Goal: Information Seeking & Learning: Learn about a topic

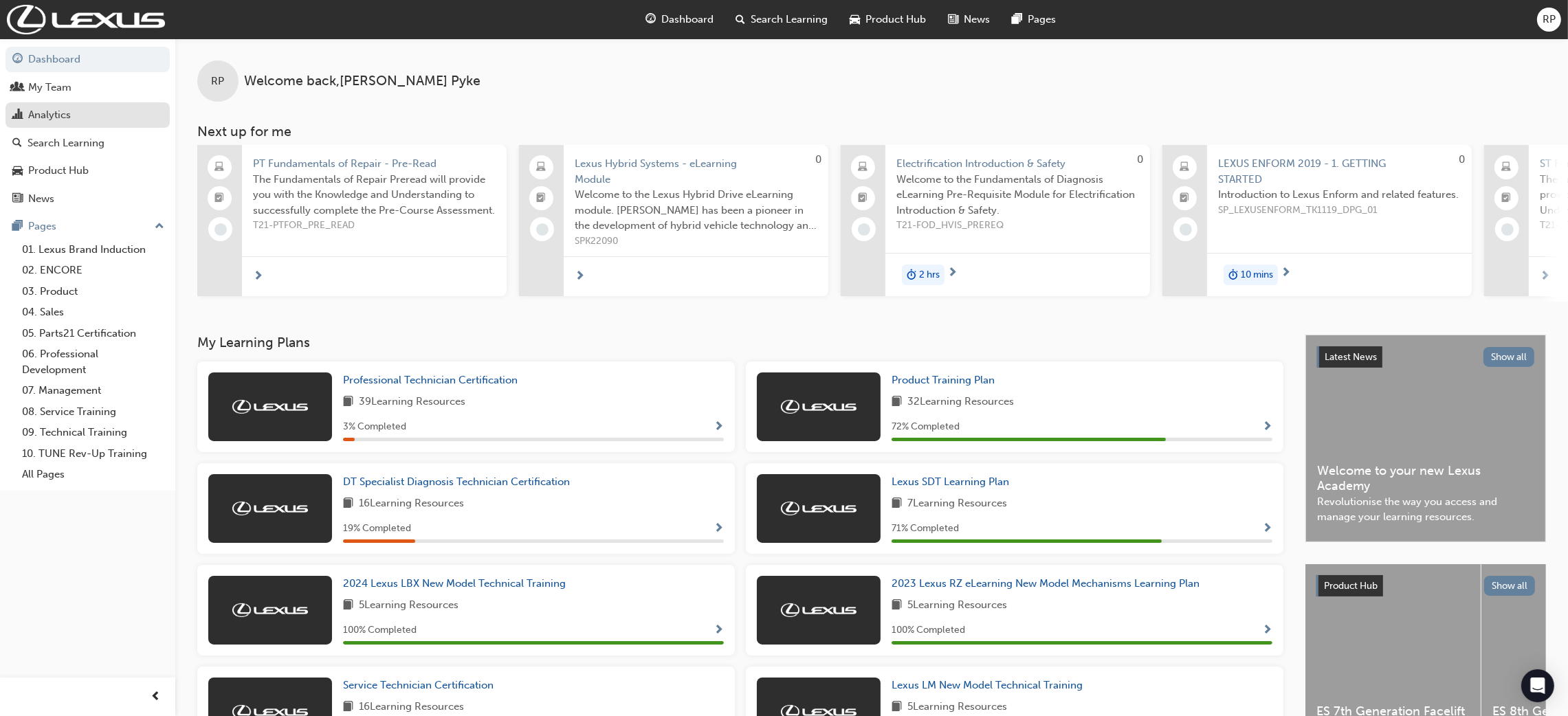
click at [50, 118] on div "Analytics" at bounding box center [49, 115] width 43 height 16
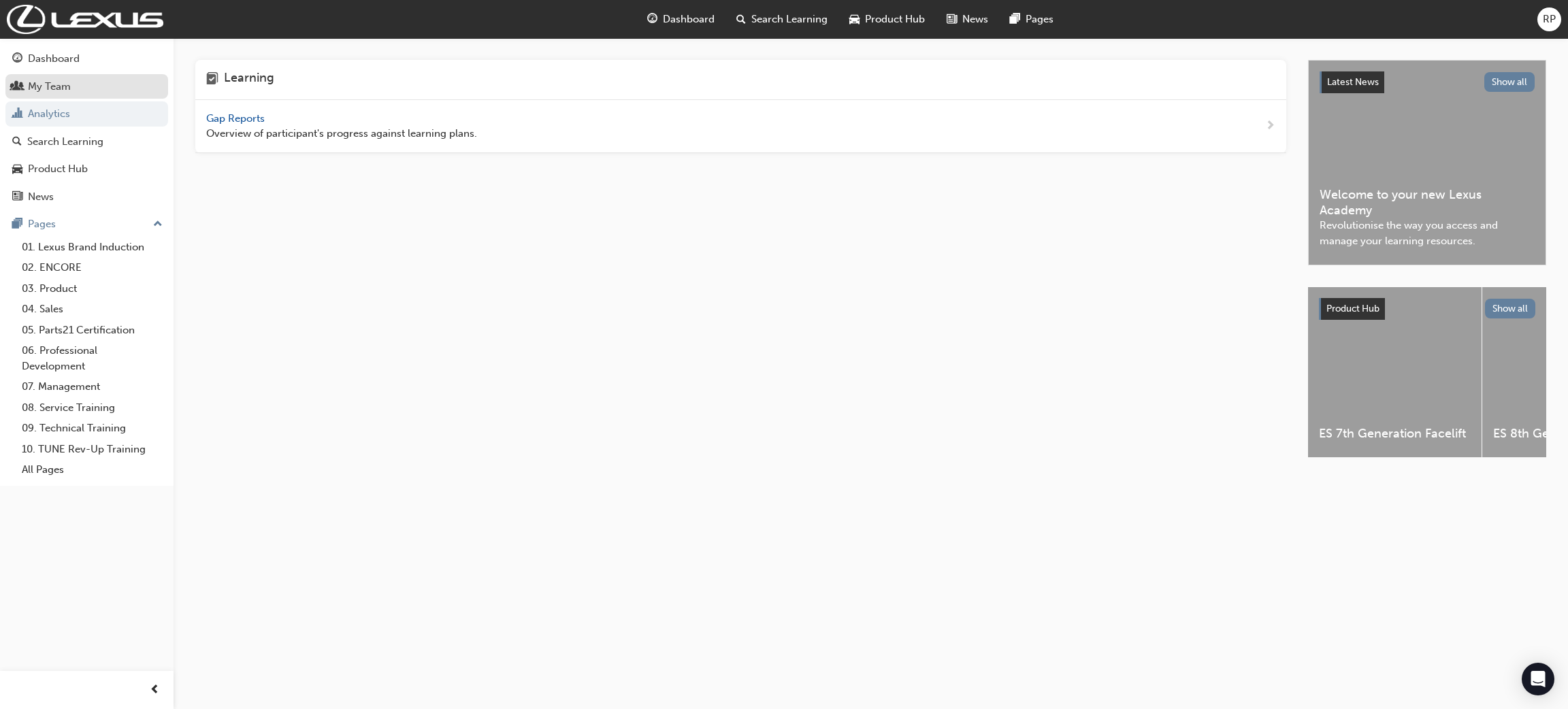
click at [90, 89] on div "My Team" at bounding box center [86, 86] width 149 height 17
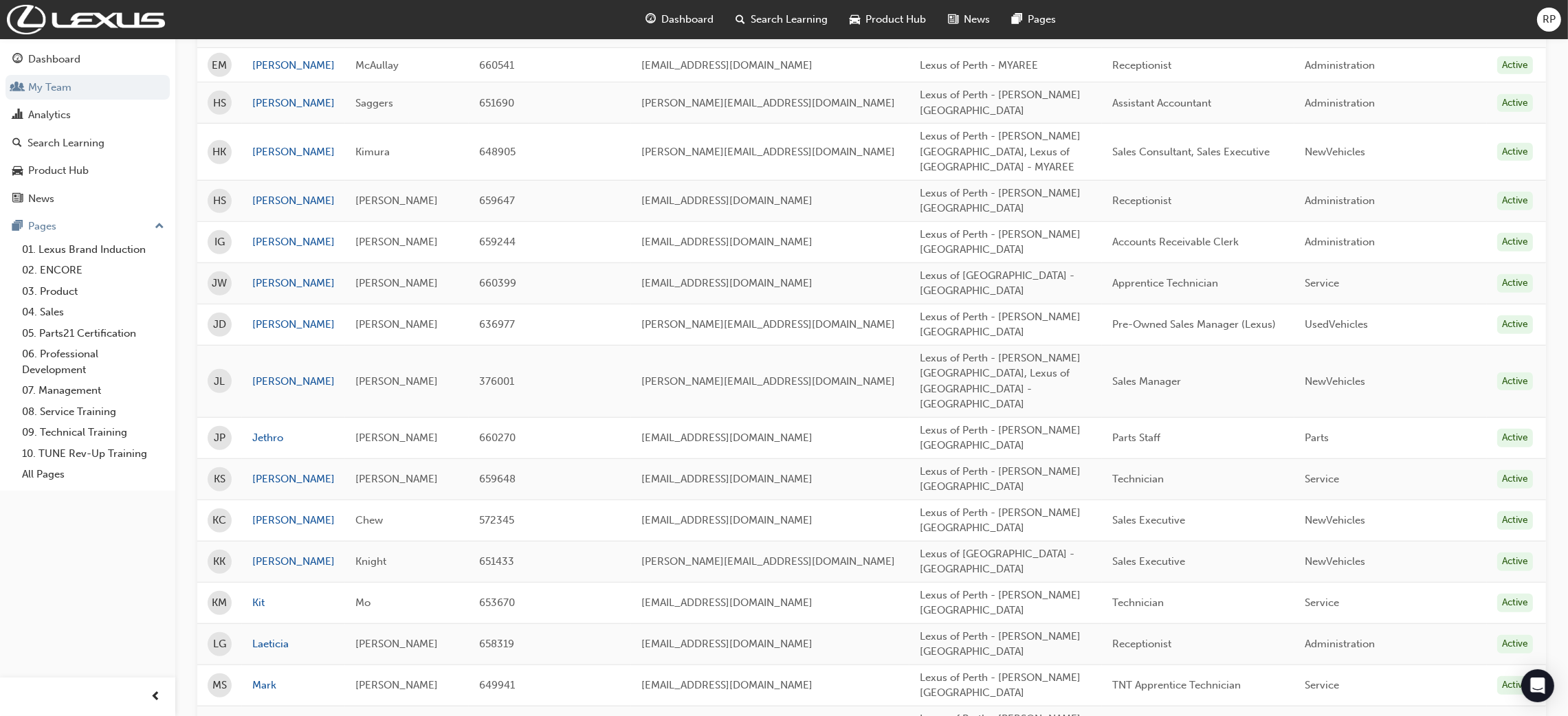
scroll to position [1621, 0]
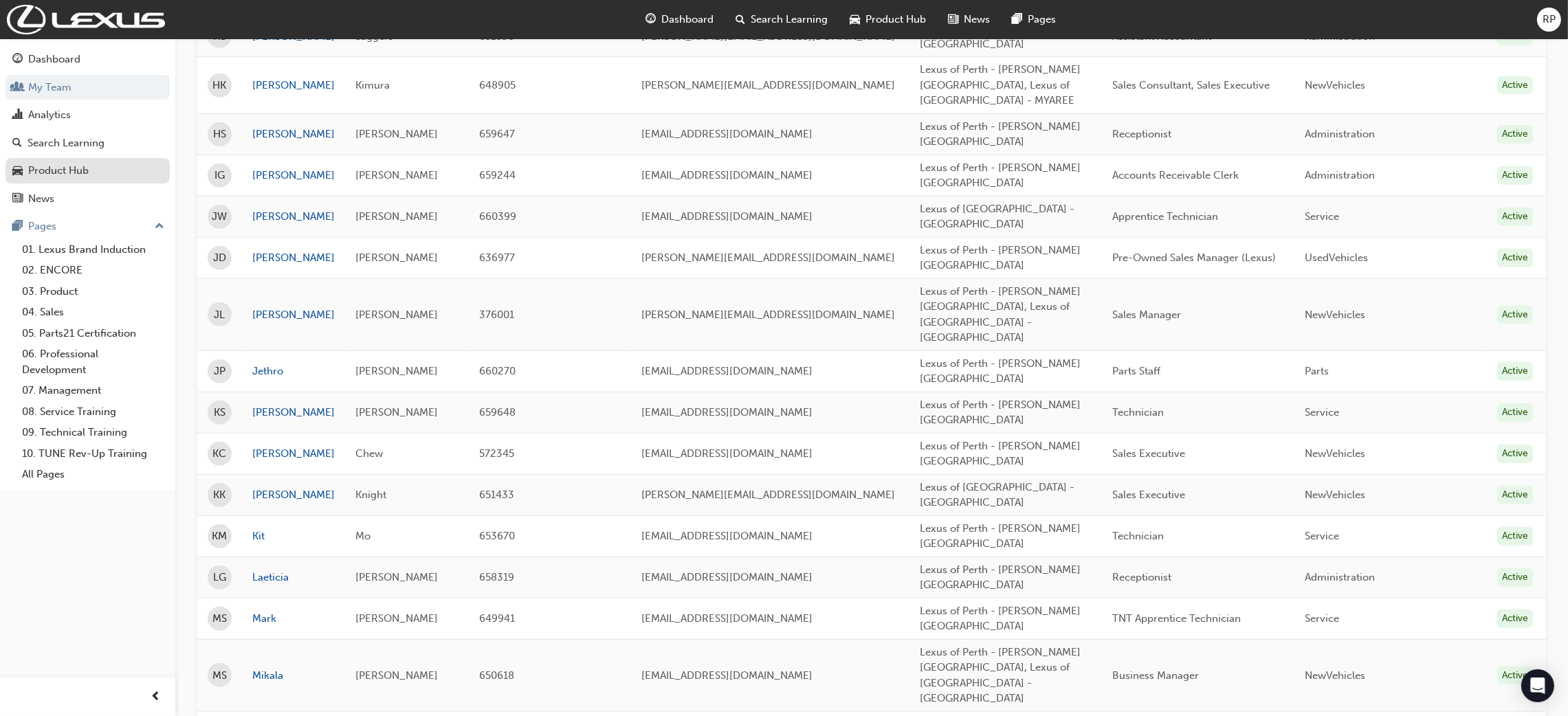
click at [77, 168] on div "Product Hub" at bounding box center [58, 171] width 60 height 16
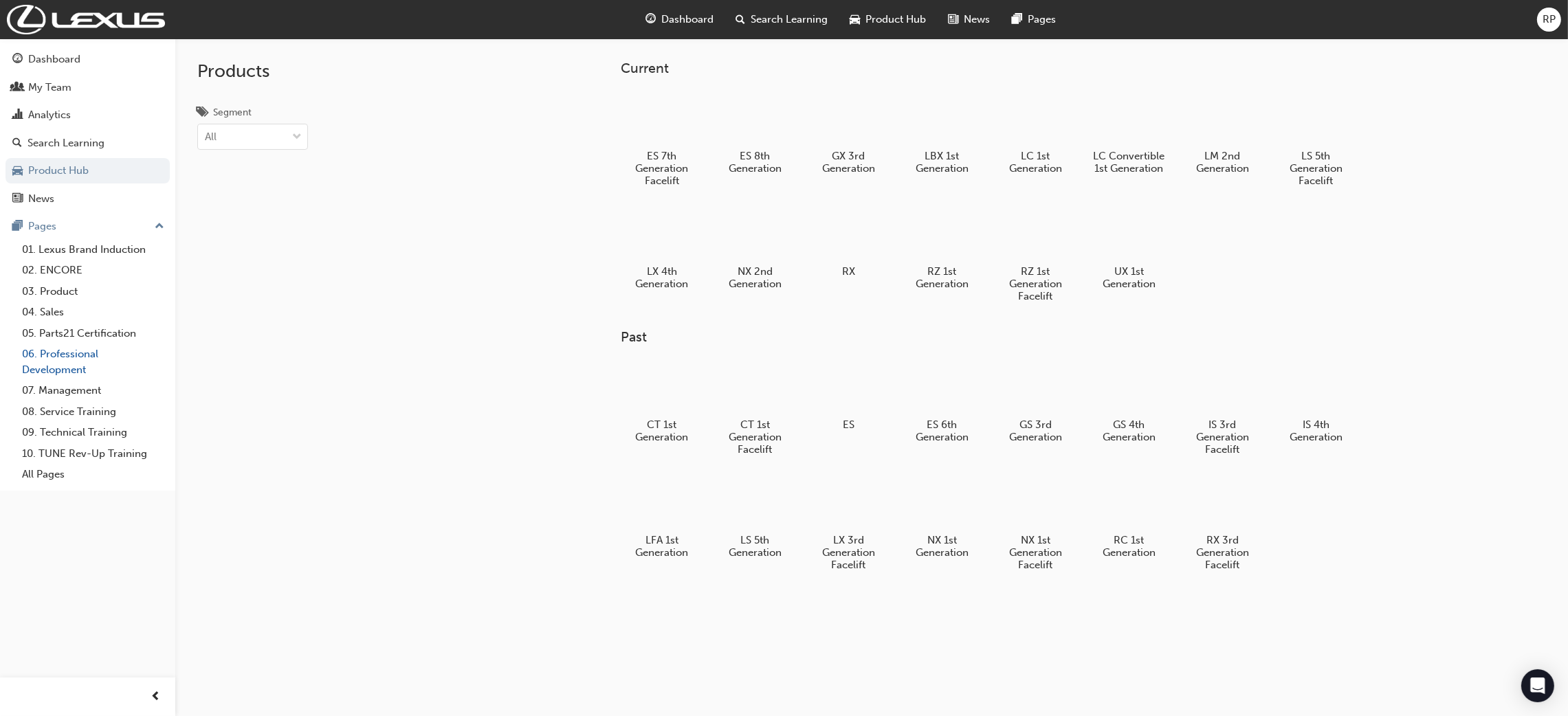
click at [63, 365] on link "06. Professional Development" at bounding box center [93, 361] width 153 height 36
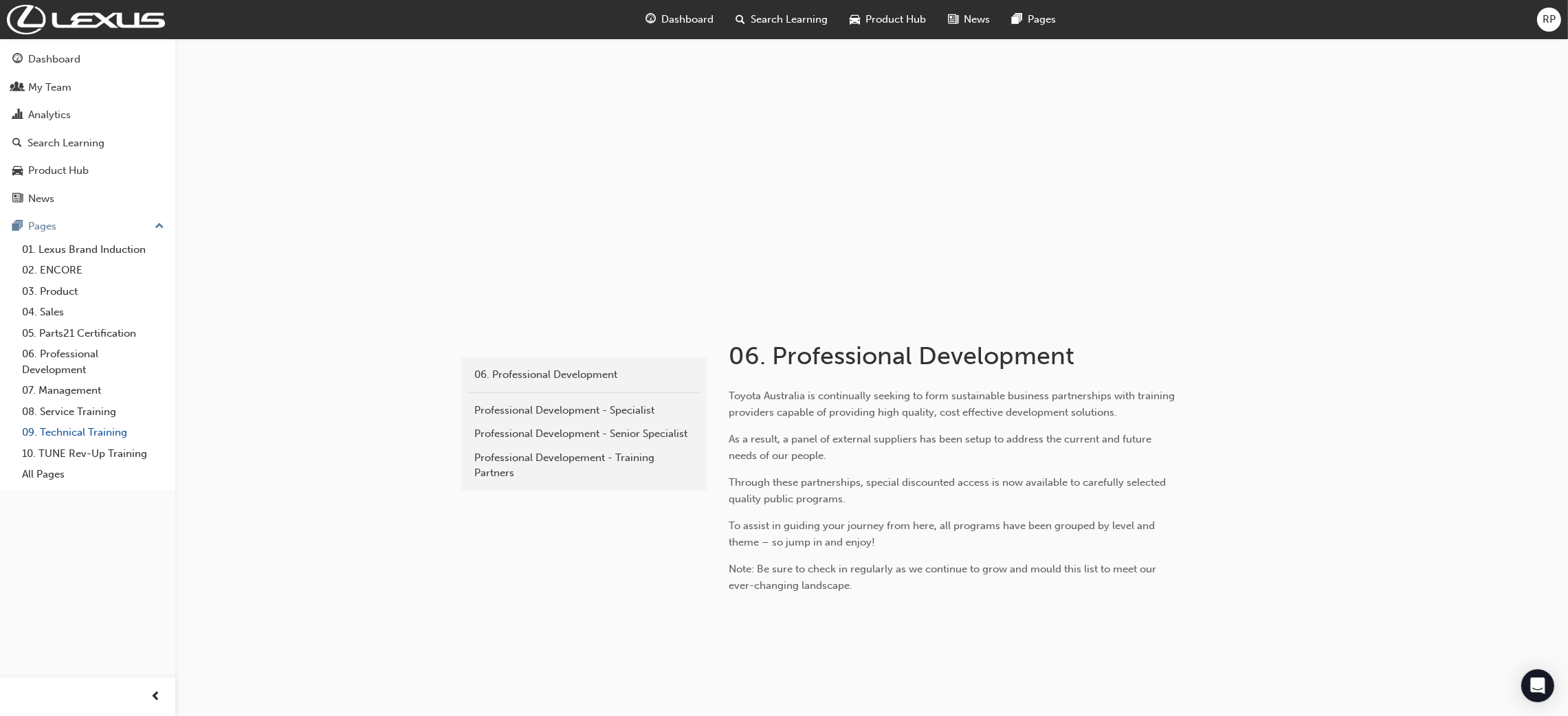
click at [64, 432] on link "09. Technical Training" at bounding box center [93, 433] width 153 height 21
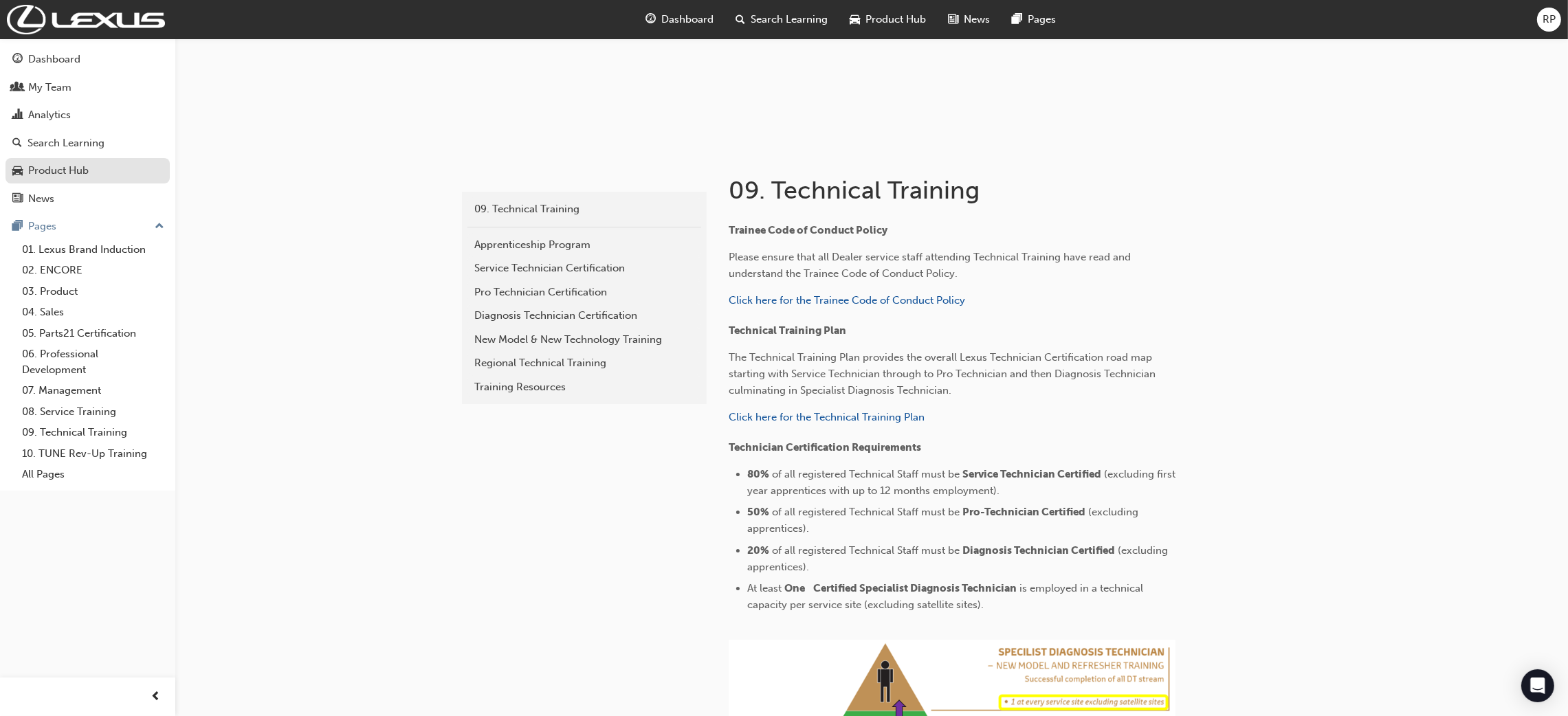
scroll to position [156, 0]
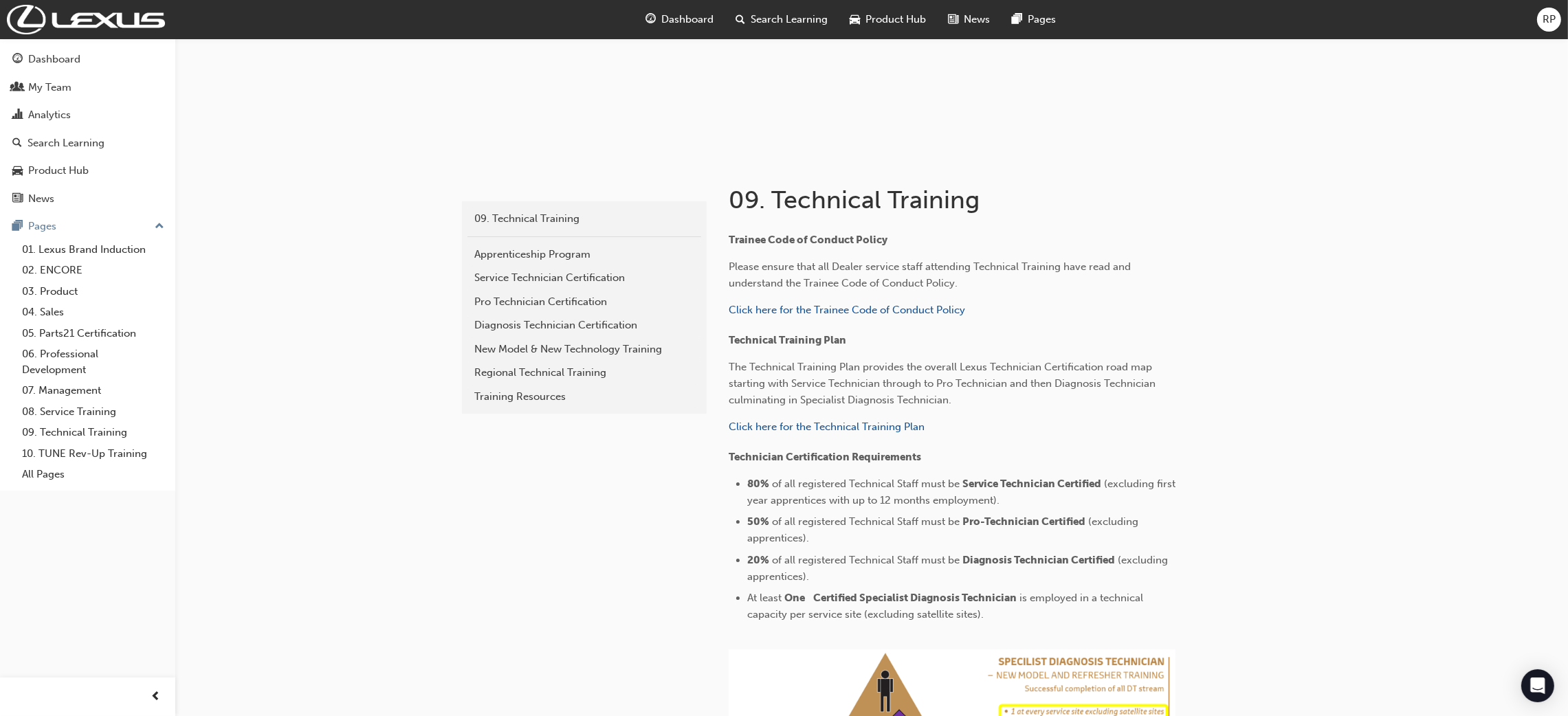
click at [1553, 18] on span "RP" at bounding box center [1549, 19] width 13 height 16
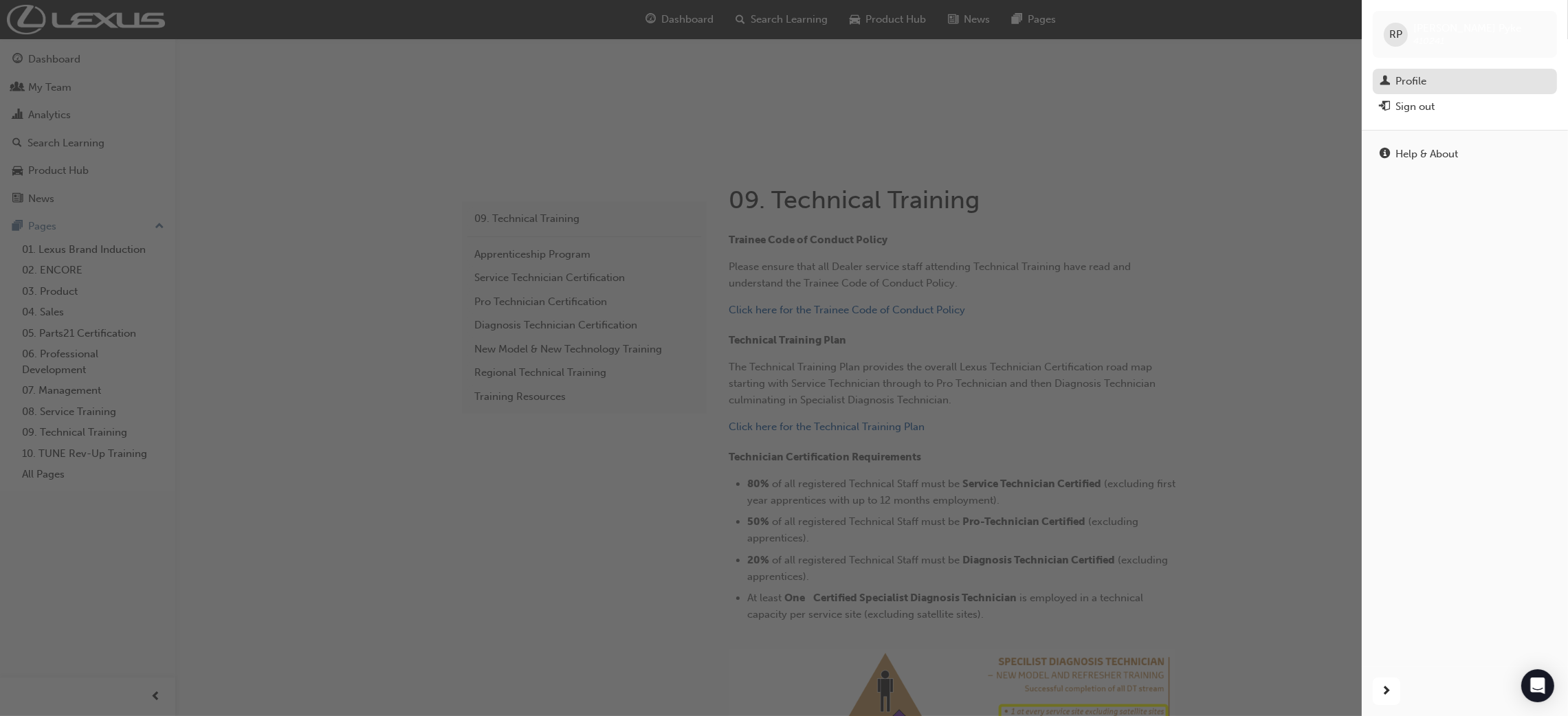
click at [1396, 81] on div "Profile" at bounding box center [1411, 81] width 31 height 16
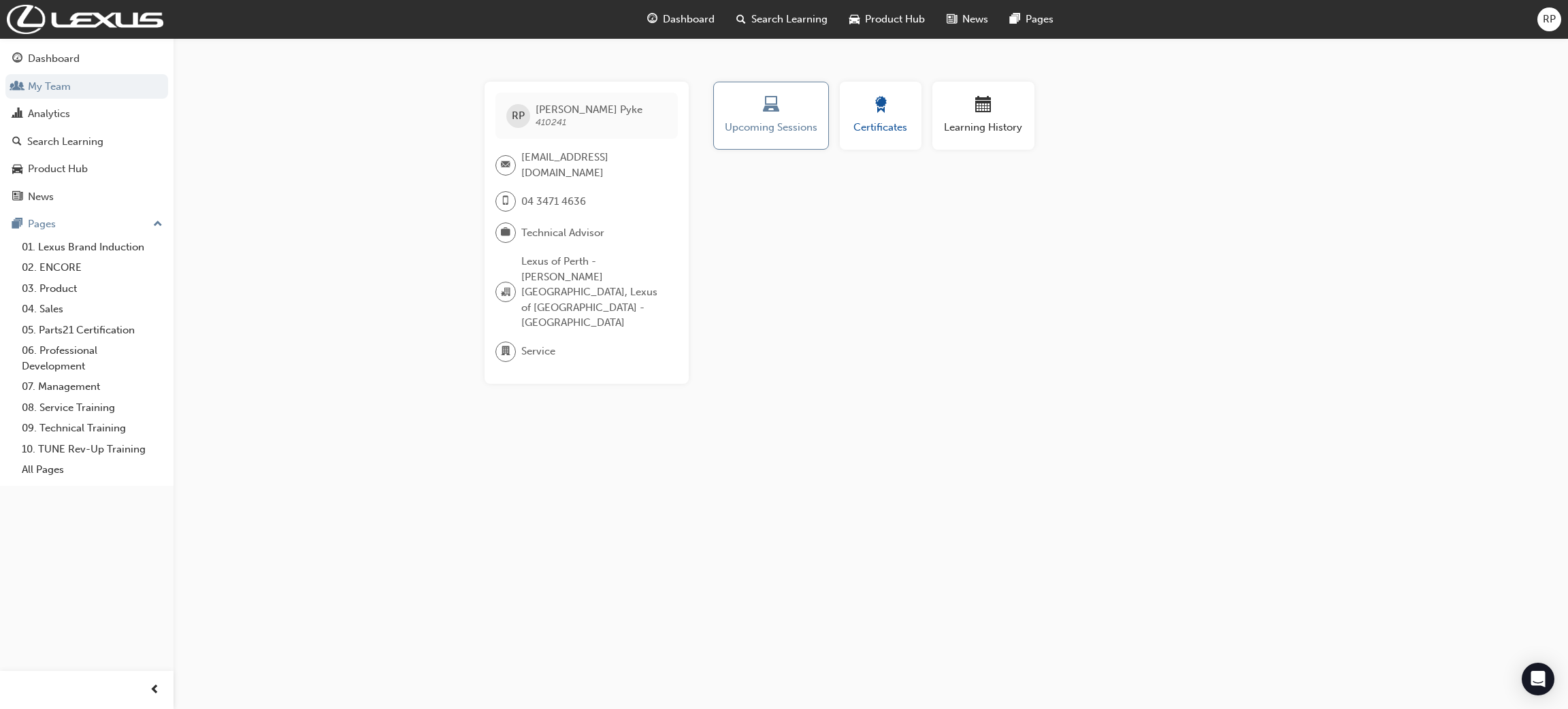
click at [891, 113] on div "button" at bounding box center [880, 107] width 61 height 21
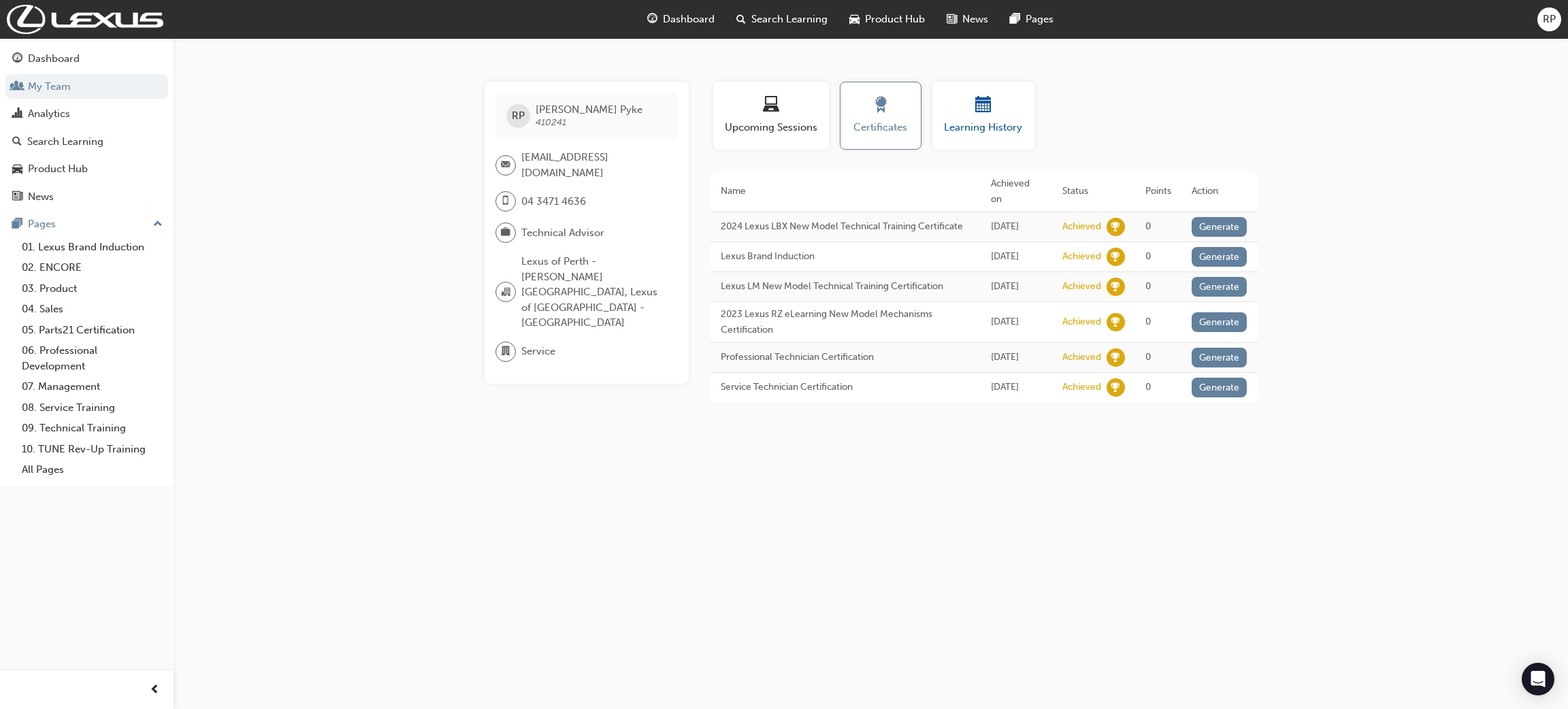
click at [1004, 112] on div "button" at bounding box center [983, 107] width 81 height 21
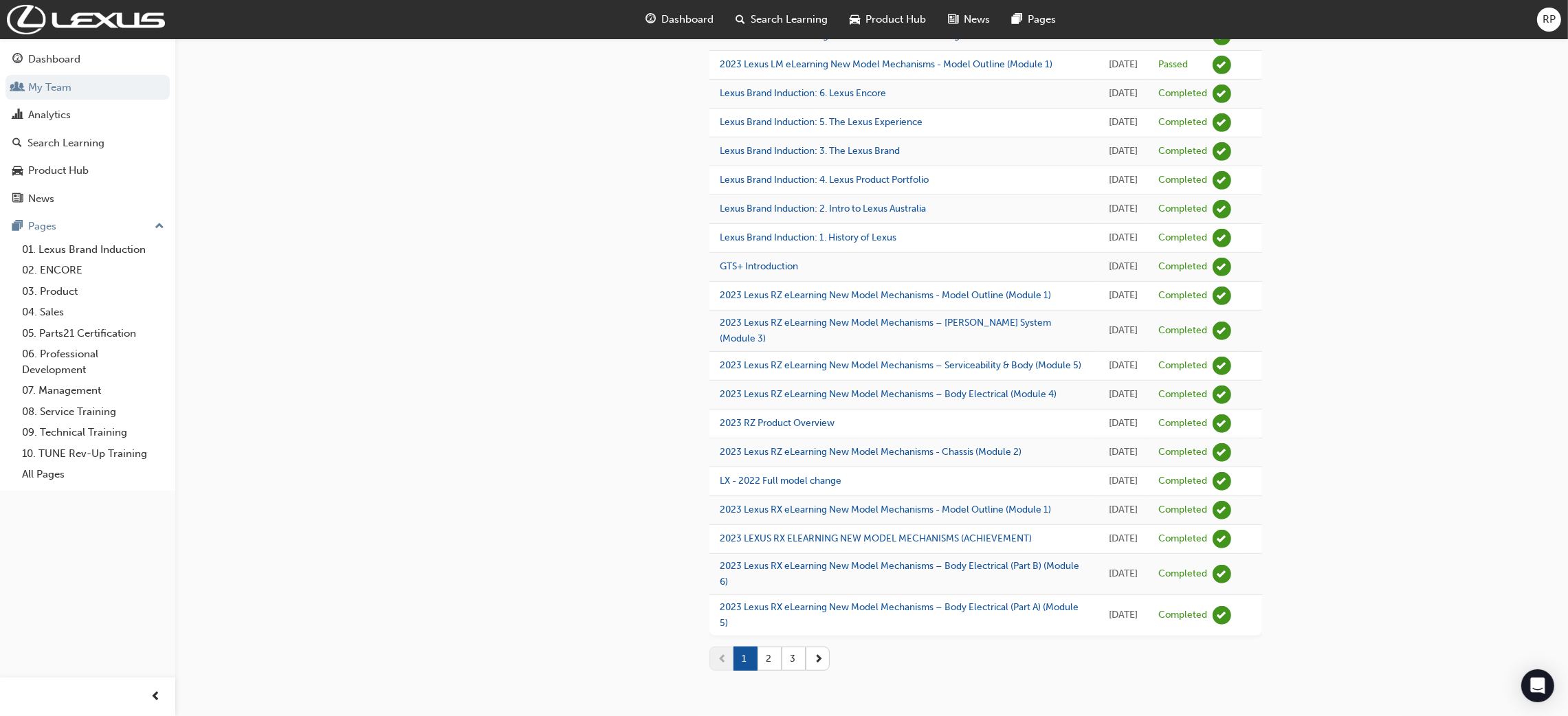
scroll to position [1481, 0]
click at [792, 662] on button "3" at bounding box center [793, 659] width 24 height 24
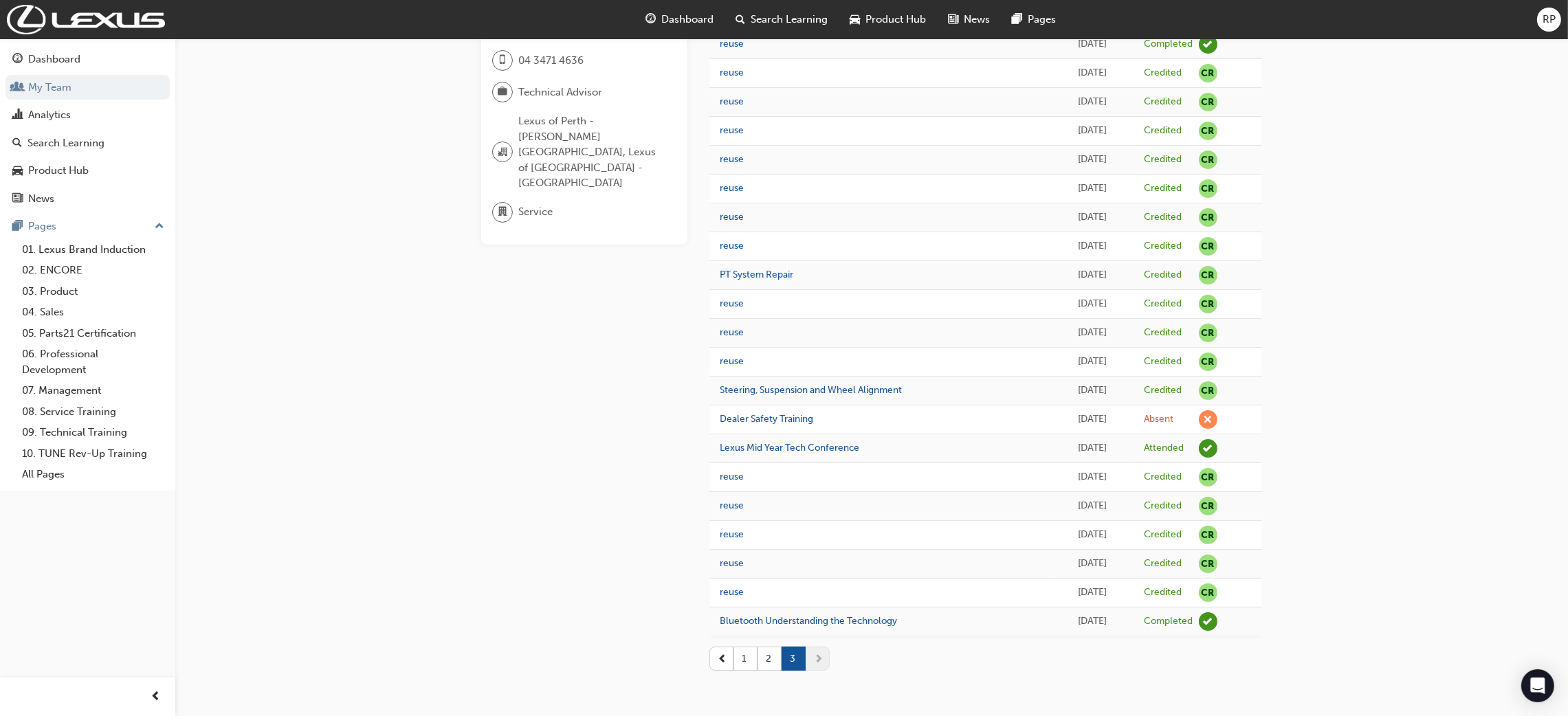
scroll to position [42, 0]
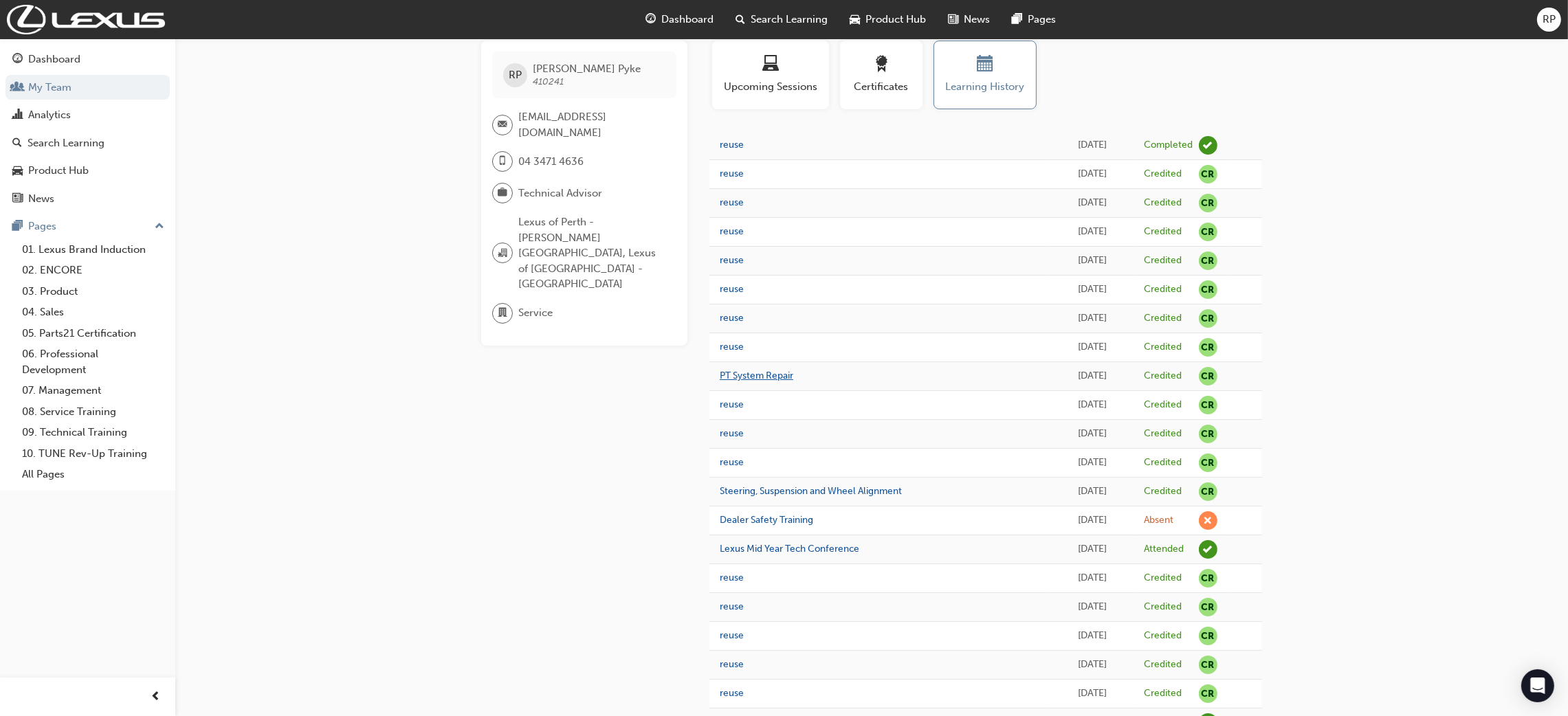
click at [741, 377] on link "PT System Repair" at bounding box center [756, 376] width 73 height 11
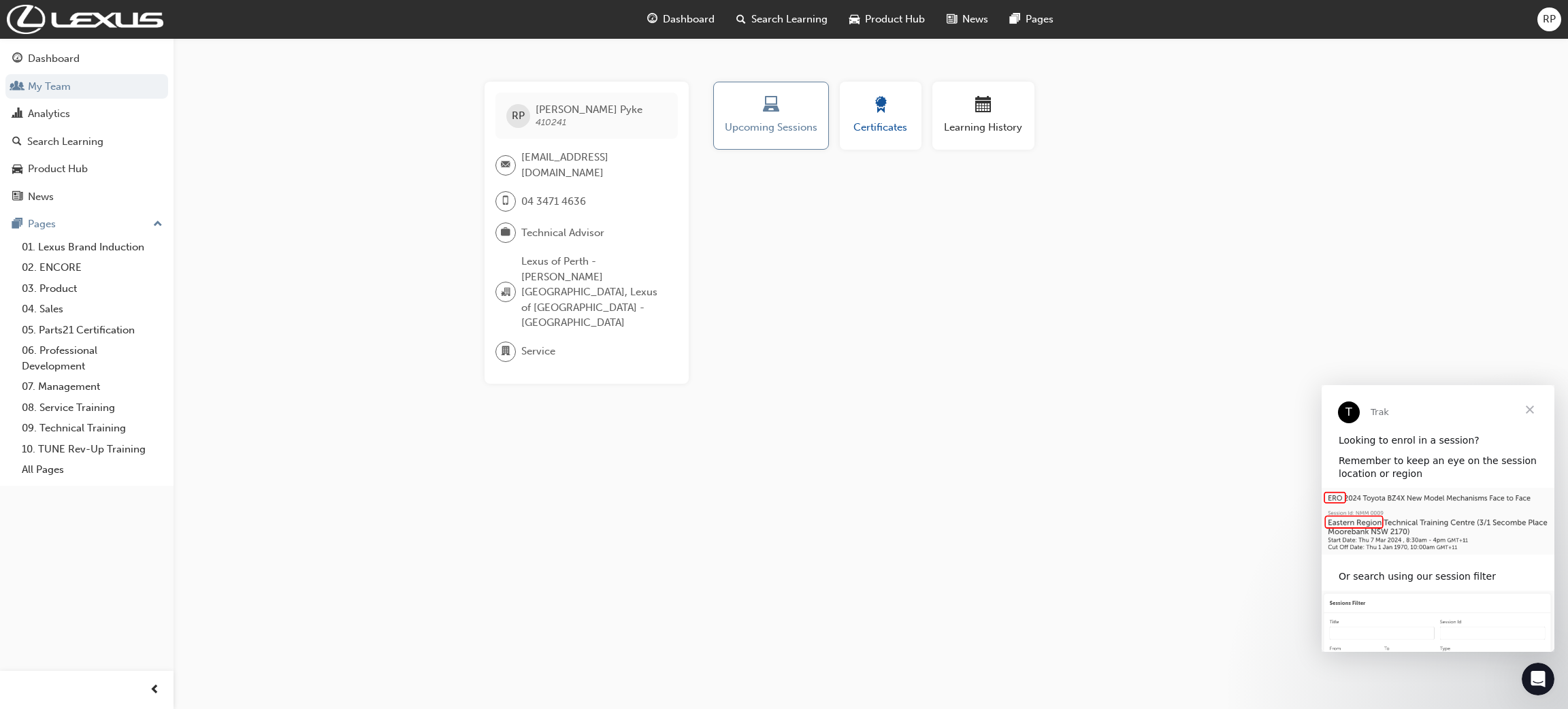
click at [871, 105] on div "button" at bounding box center [880, 107] width 61 height 21
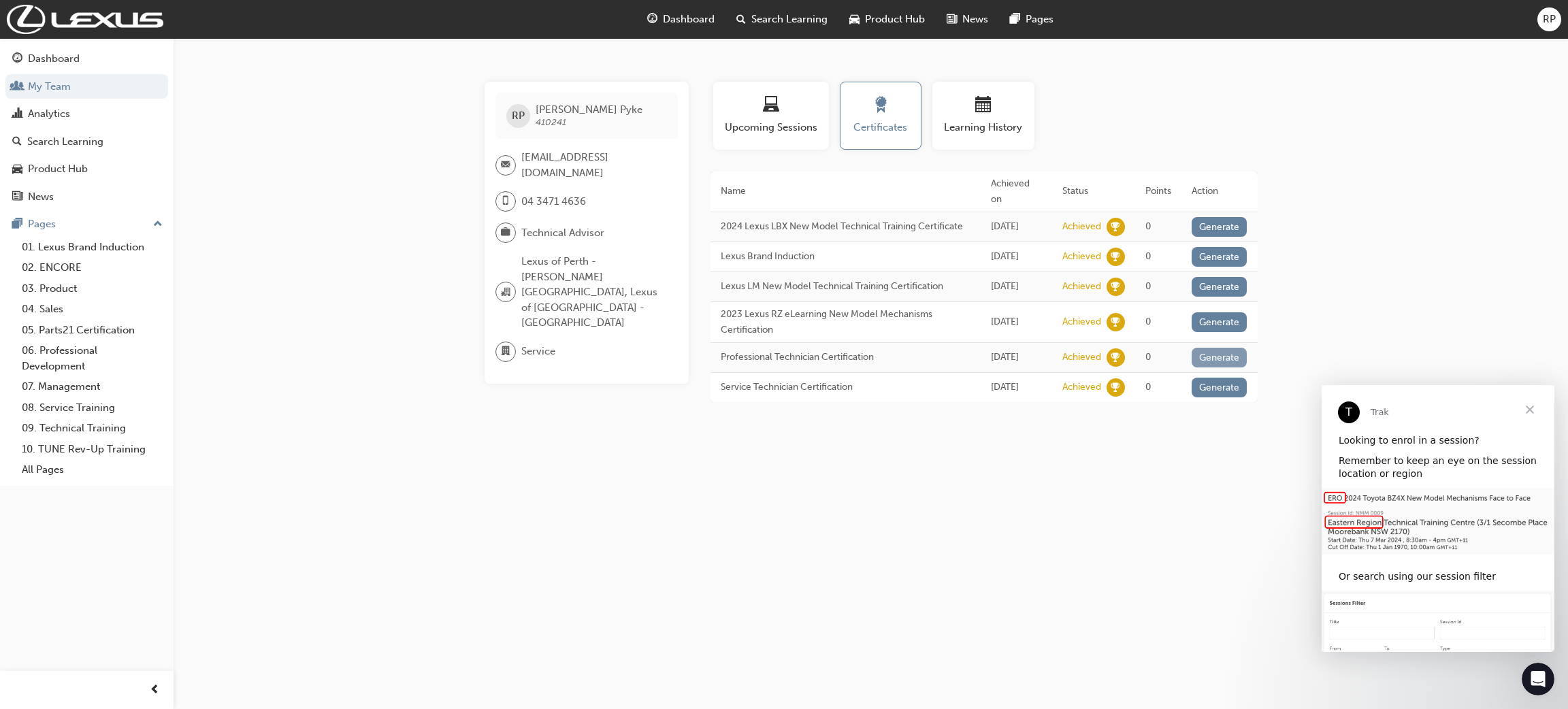
click at [1213, 367] on button "Generate" at bounding box center [1219, 358] width 56 height 20
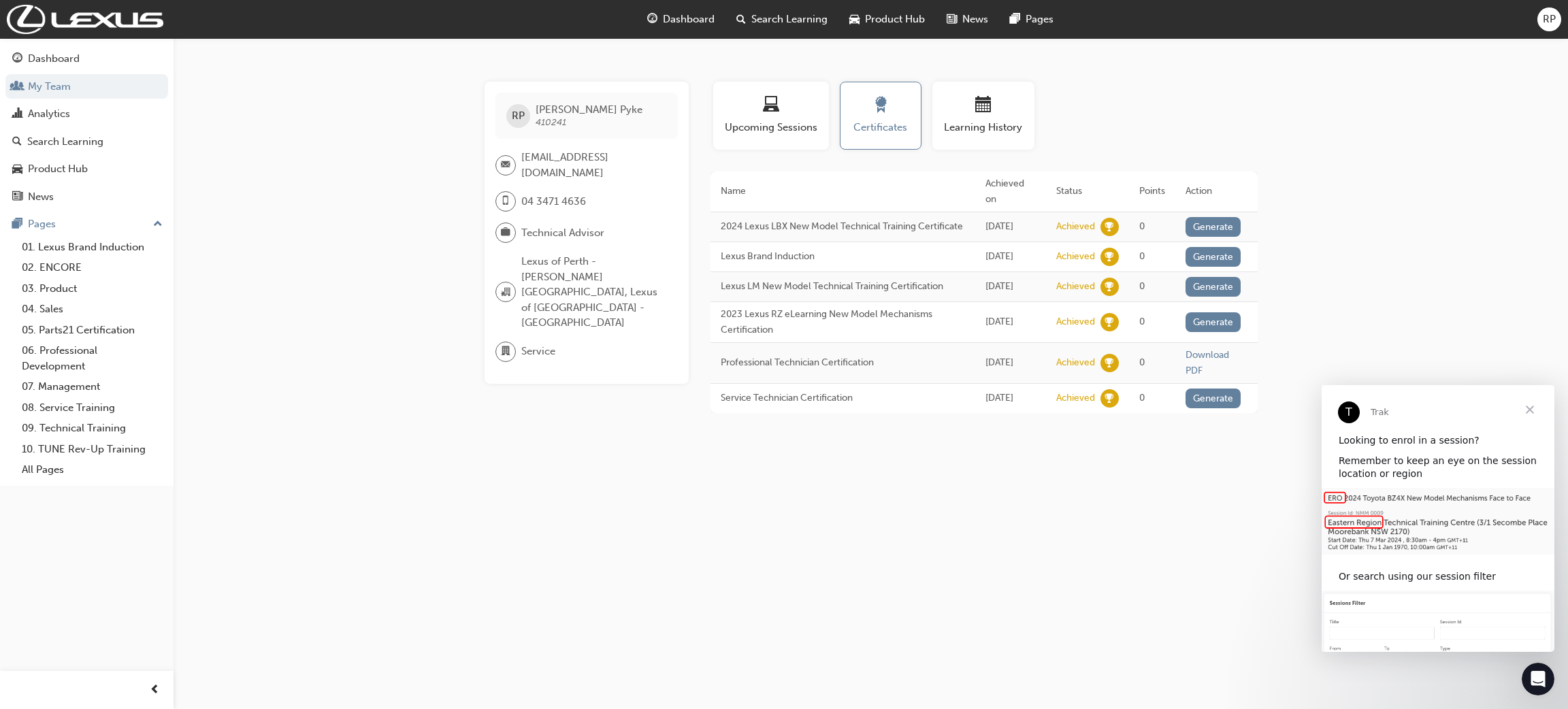
click at [1531, 414] on span "Close" at bounding box center [1529, 410] width 49 height 49
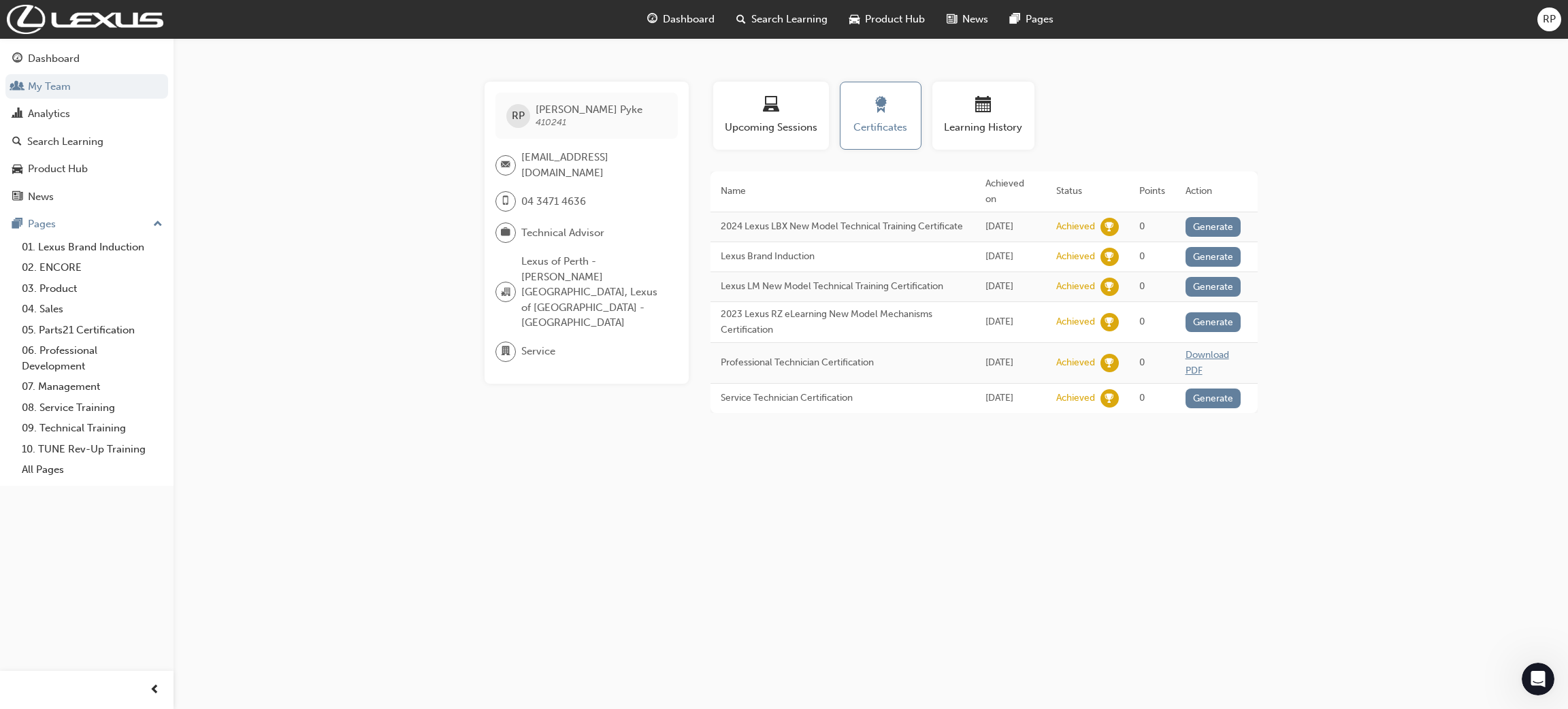
click at [1189, 375] on link "Download PDF" at bounding box center [1207, 362] width 44 height 27
click at [954, 104] on div "button" at bounding box center [983, 107] width 81 height 21
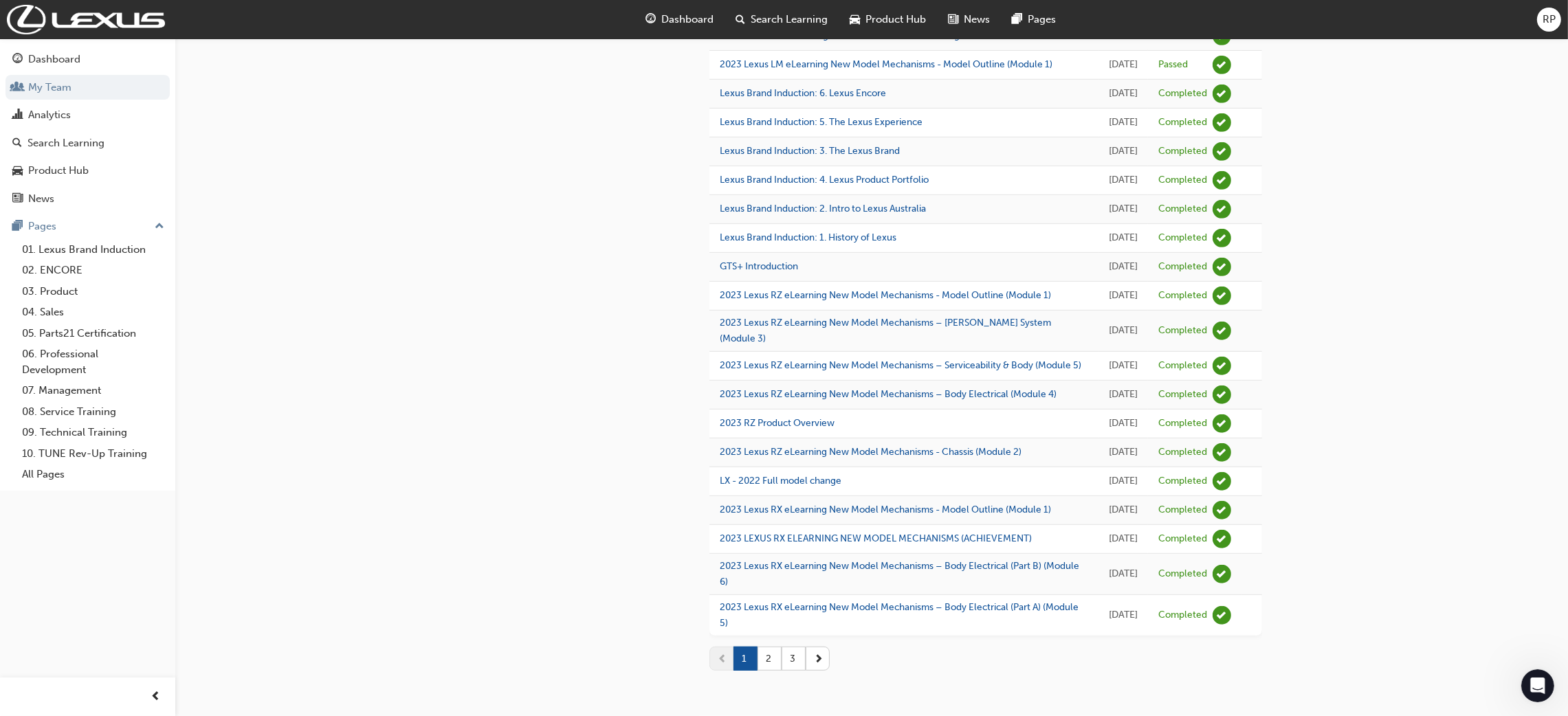
scroll to position [1481, 0]
click at [772, 656] on button "2" at bounding box center [770, 659] width 24 height 24
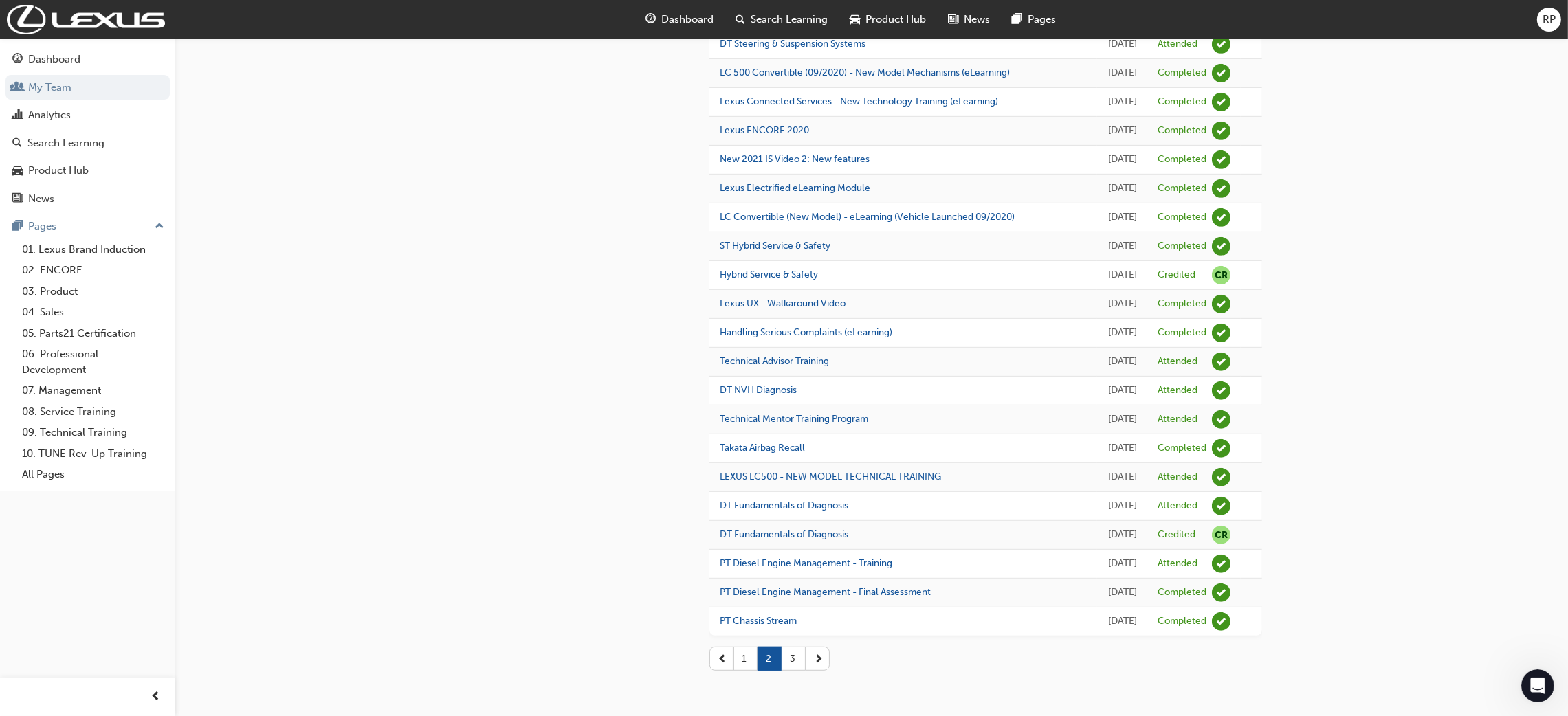
scroll to position [1431, 0]
click at [763, 529] on link "DT Fundamentals of Diagnosis" at bounding box center [784, 535] width 128 height 11
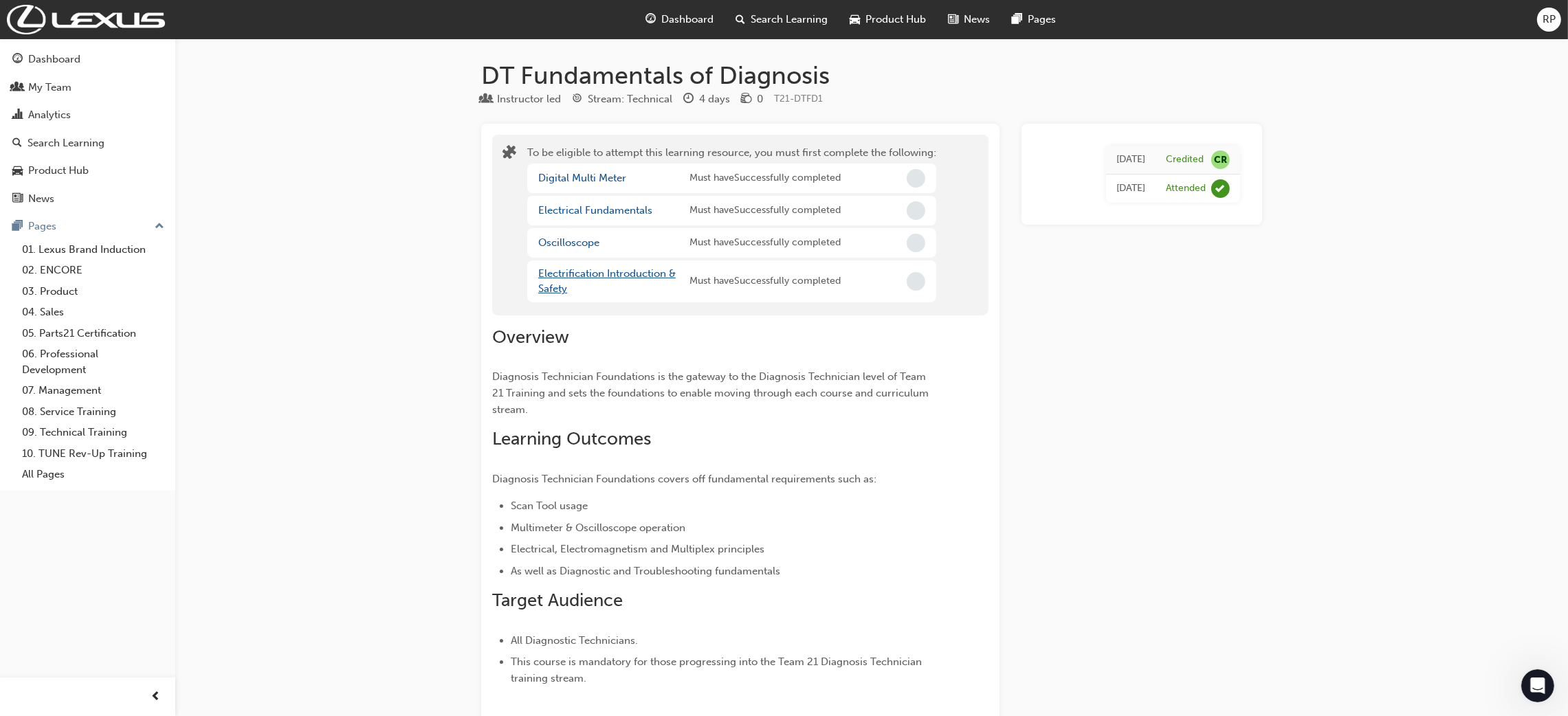
click at [572, 272] on link "Electrification Introduction & Safety" at bounding box center [607, 281] width 138 height 28
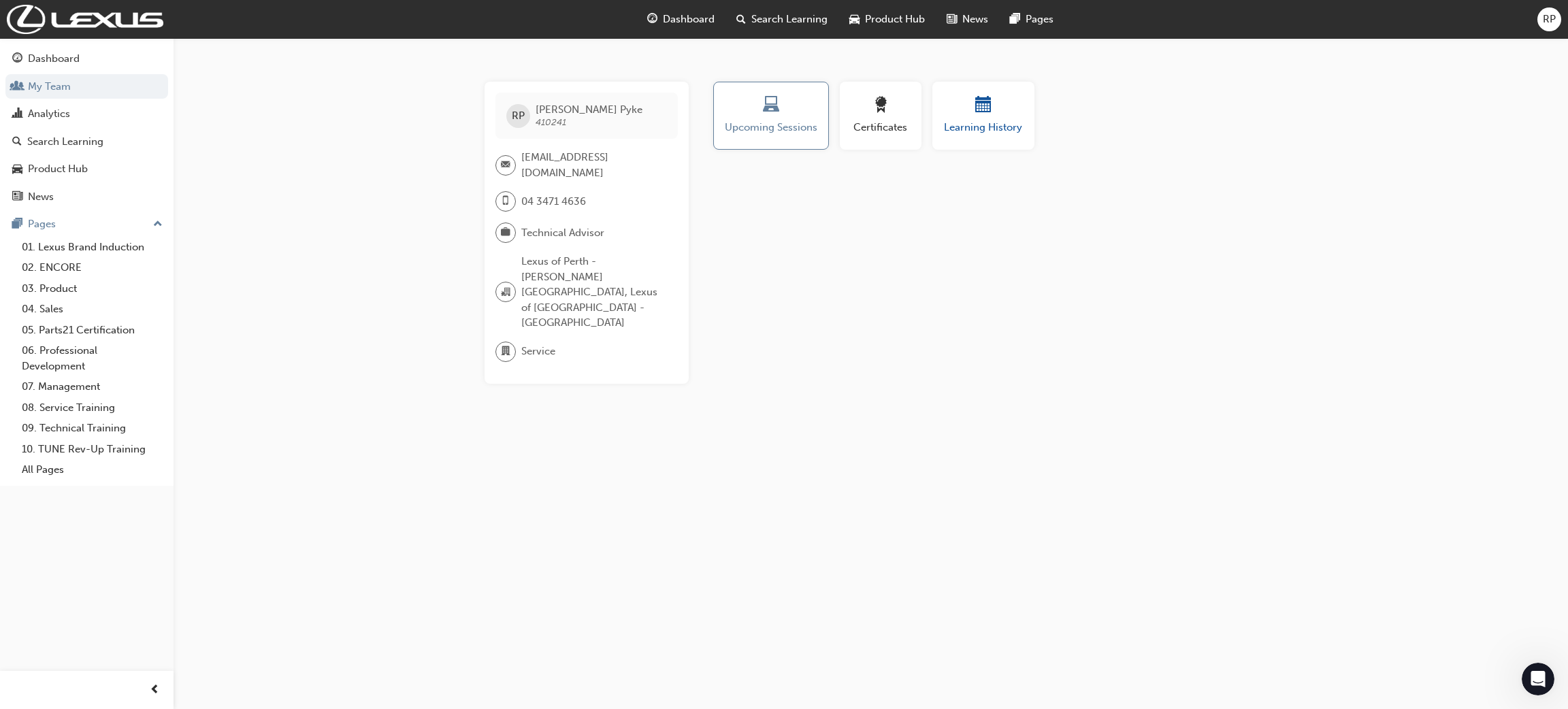
click at [963, 118] on div "Learning History" at bounding box center [983, 116] width 81 height 39
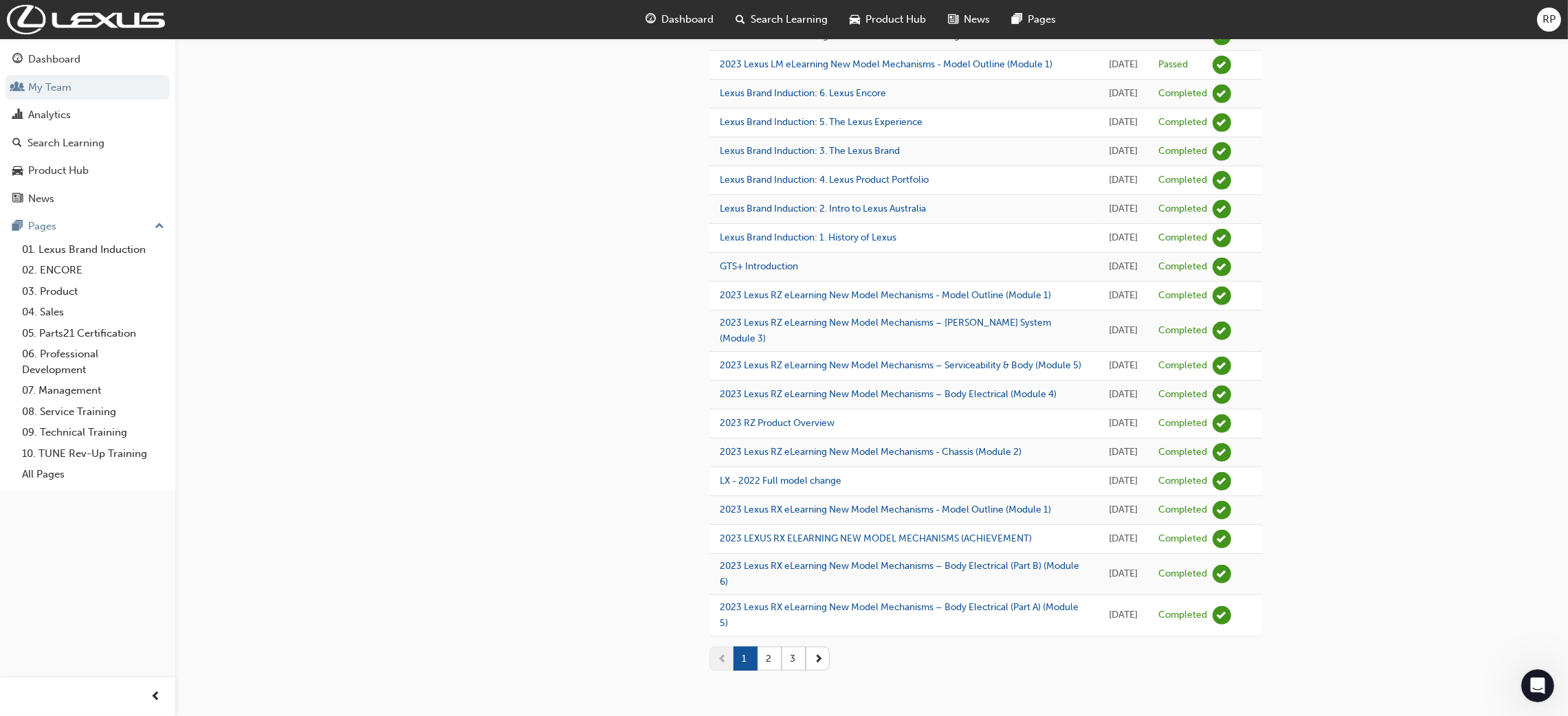
scroll to position [1481, 0]
click at [767, 658] on button "2" at bounding box center [770, 659] width 24 height 24
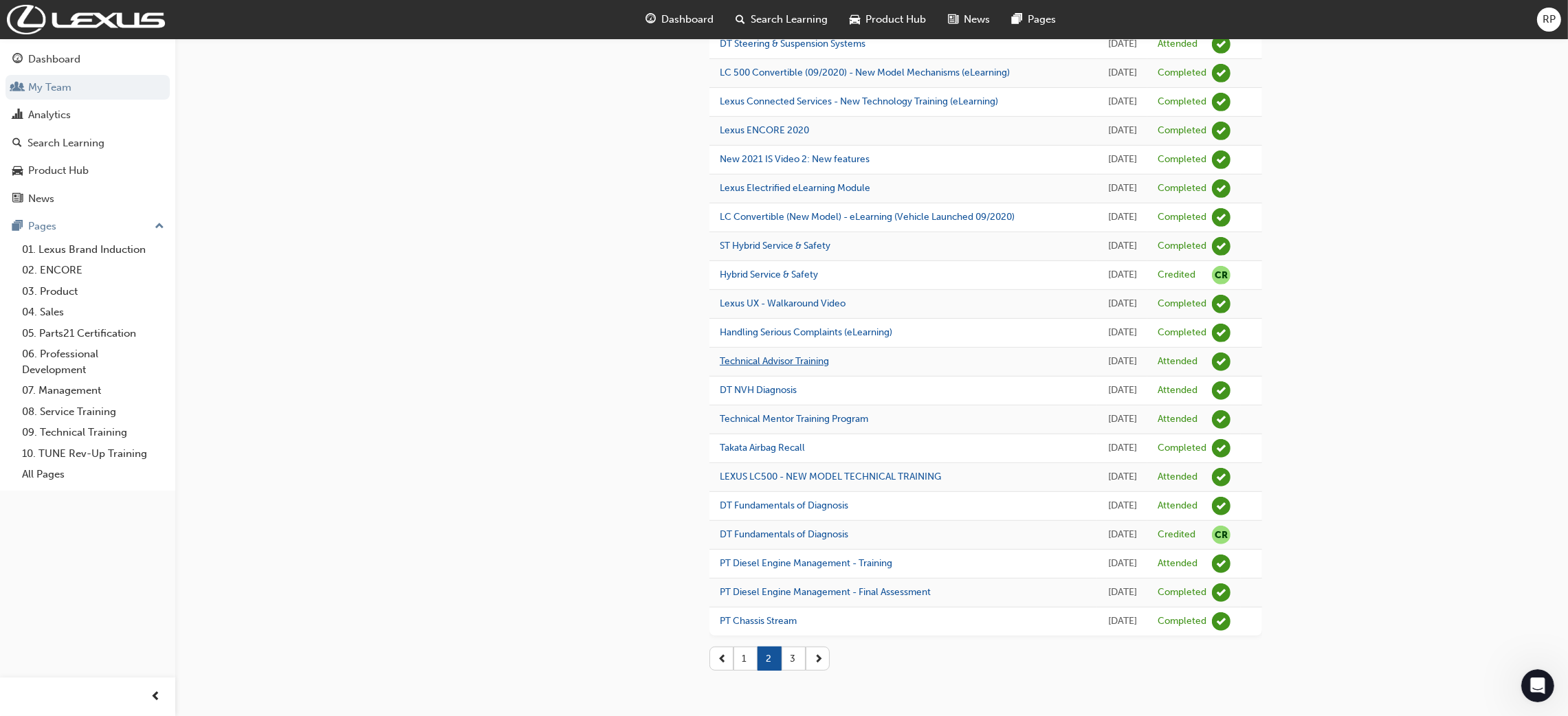
click at [814, 356] on link "Technical Advisor Training" at bounding box center [775, 361] width 110 height 11
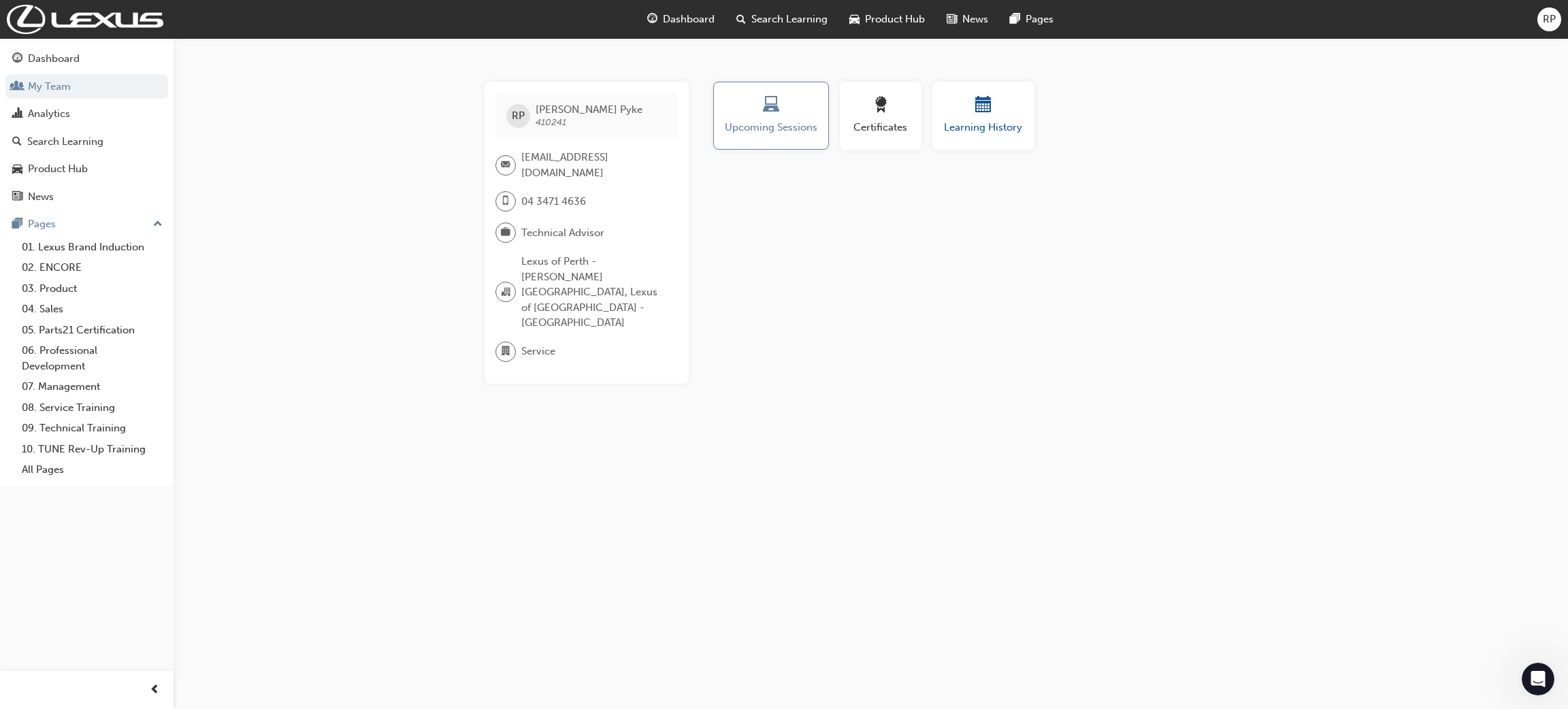
click at [981, 100] on span "calendar-icon" at bounding box center [983, 105] width 16 height 18
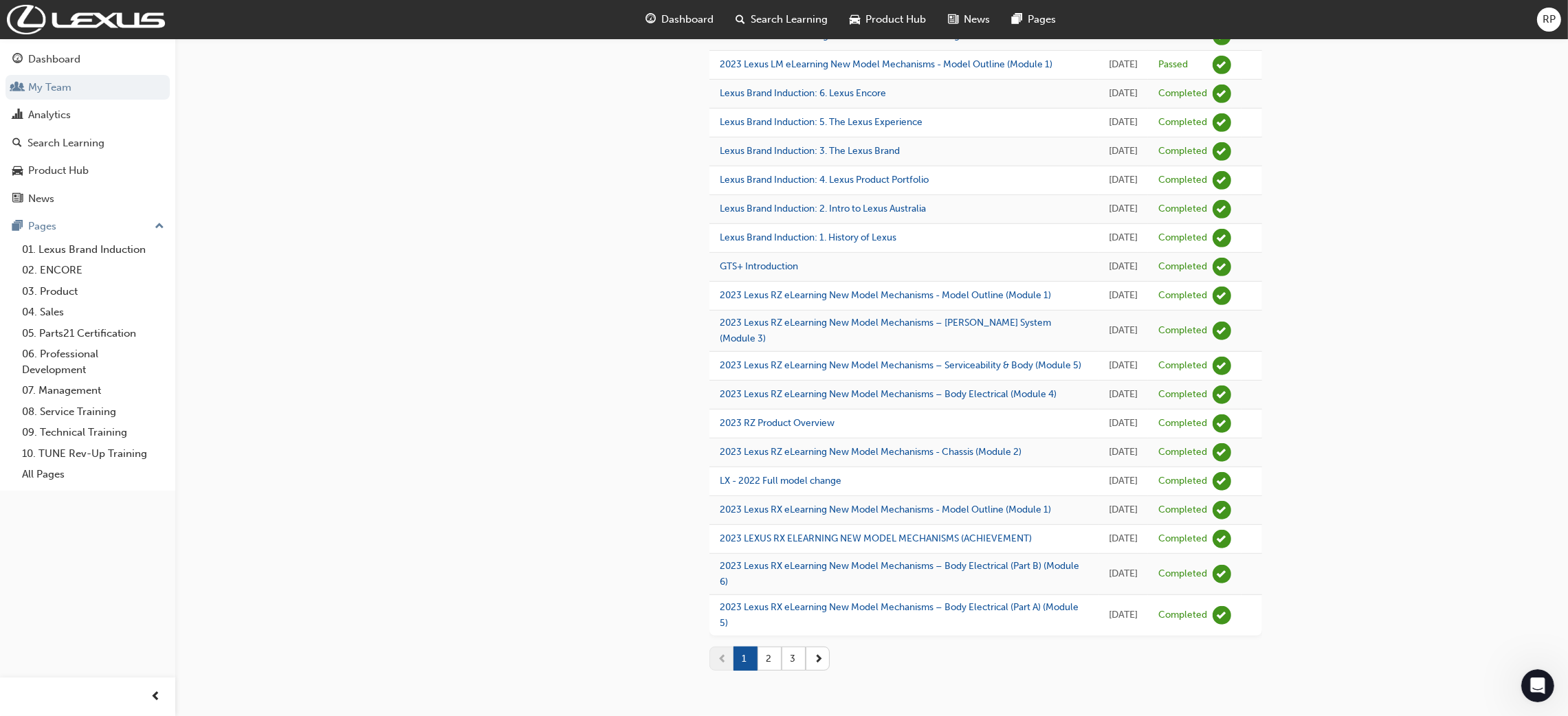
scroll to position [1481, 0]
click at [765, 664] on button "2" at bounding box center [770, 659] width 24 height 24
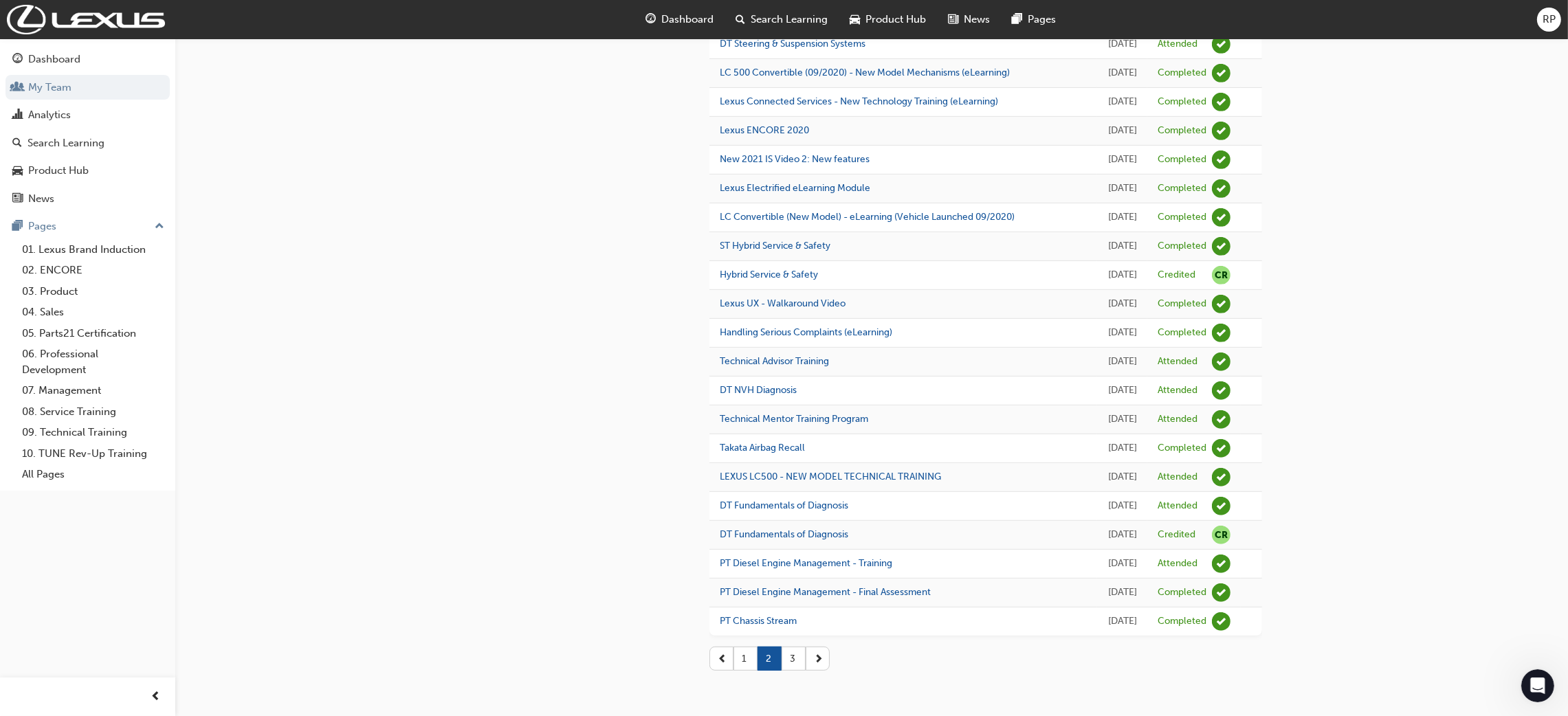
scroll to position [1431, 0]
click at [789, 661] on button "3" at bounding box center [793, 659] width 24 height 24
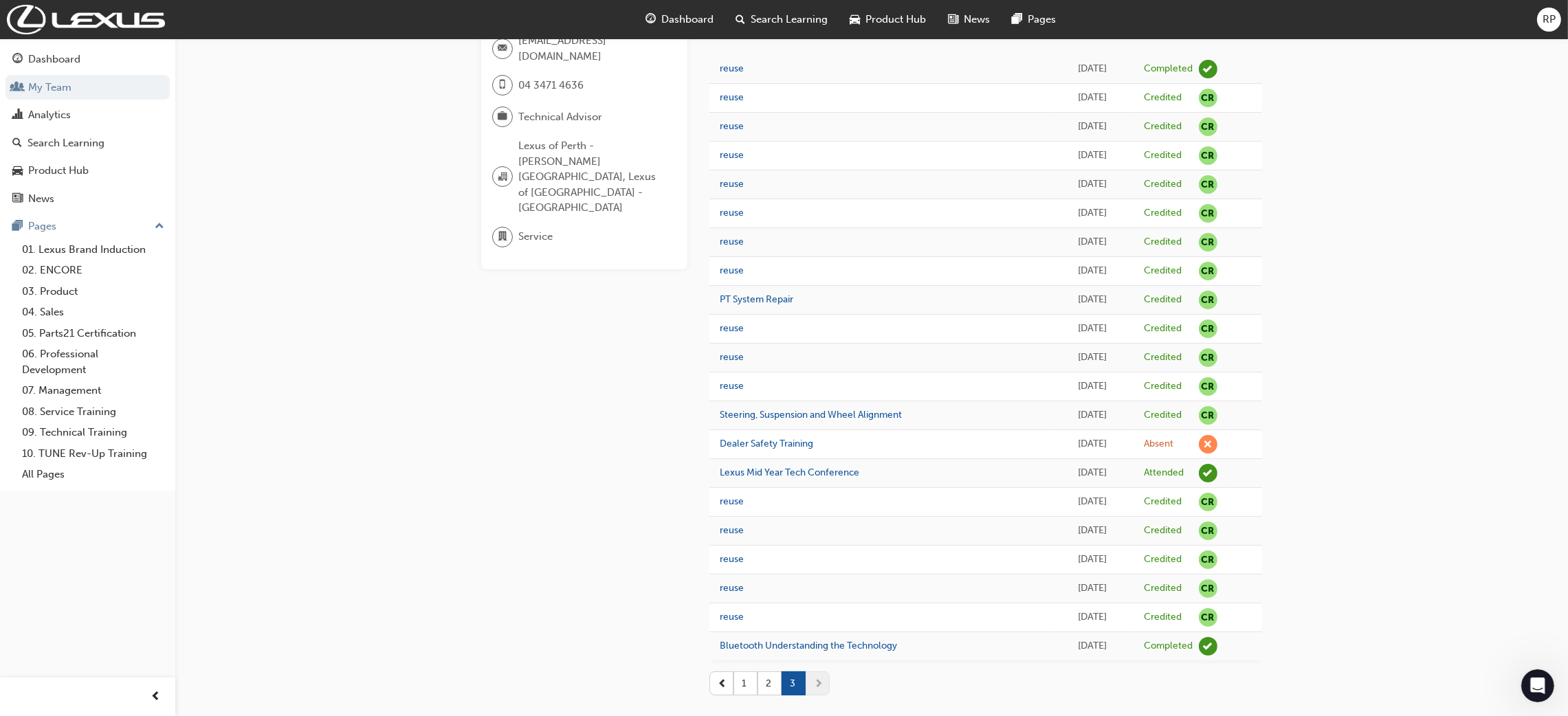
scroll to position [145, 0]
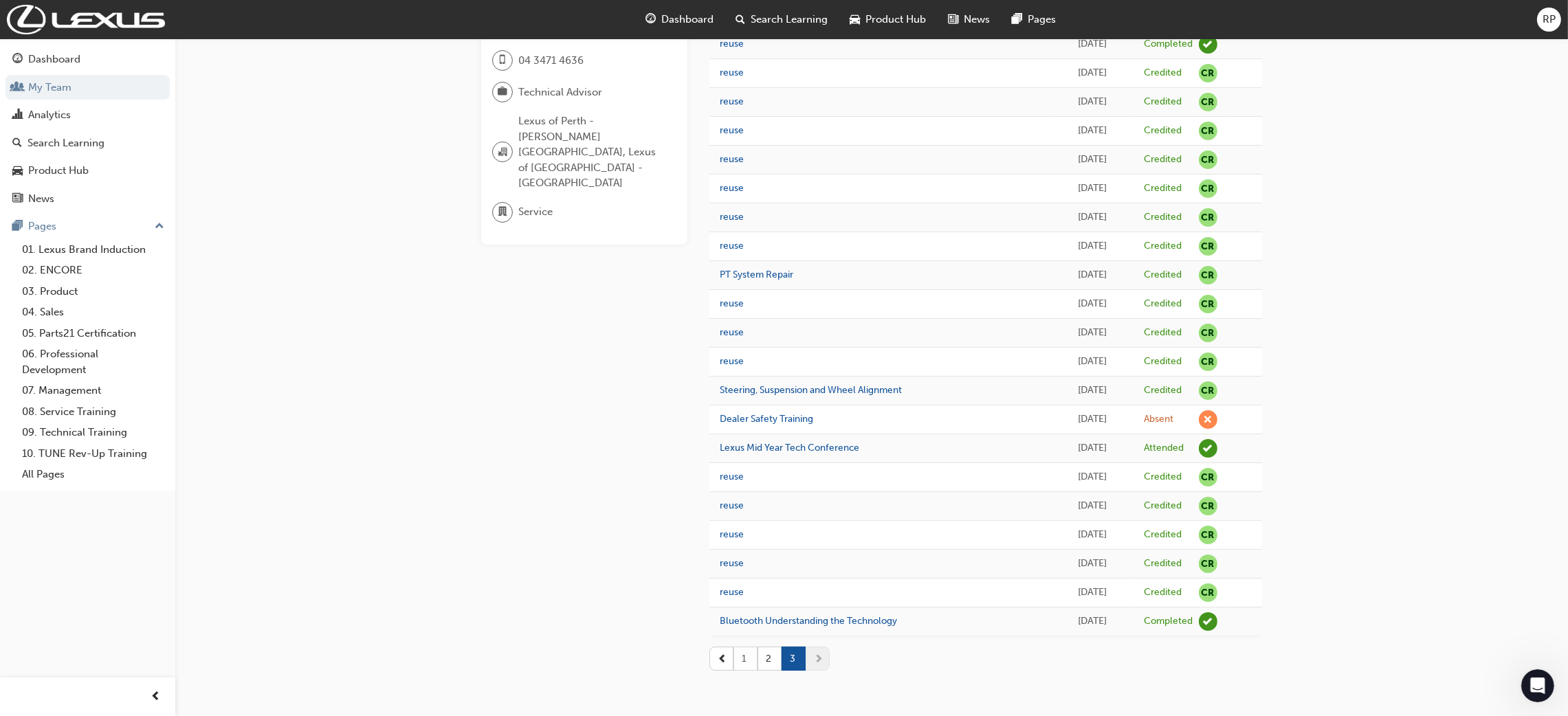
click at [744, 657] on button "1" at bounding box center [746, 659] width 24 height 24
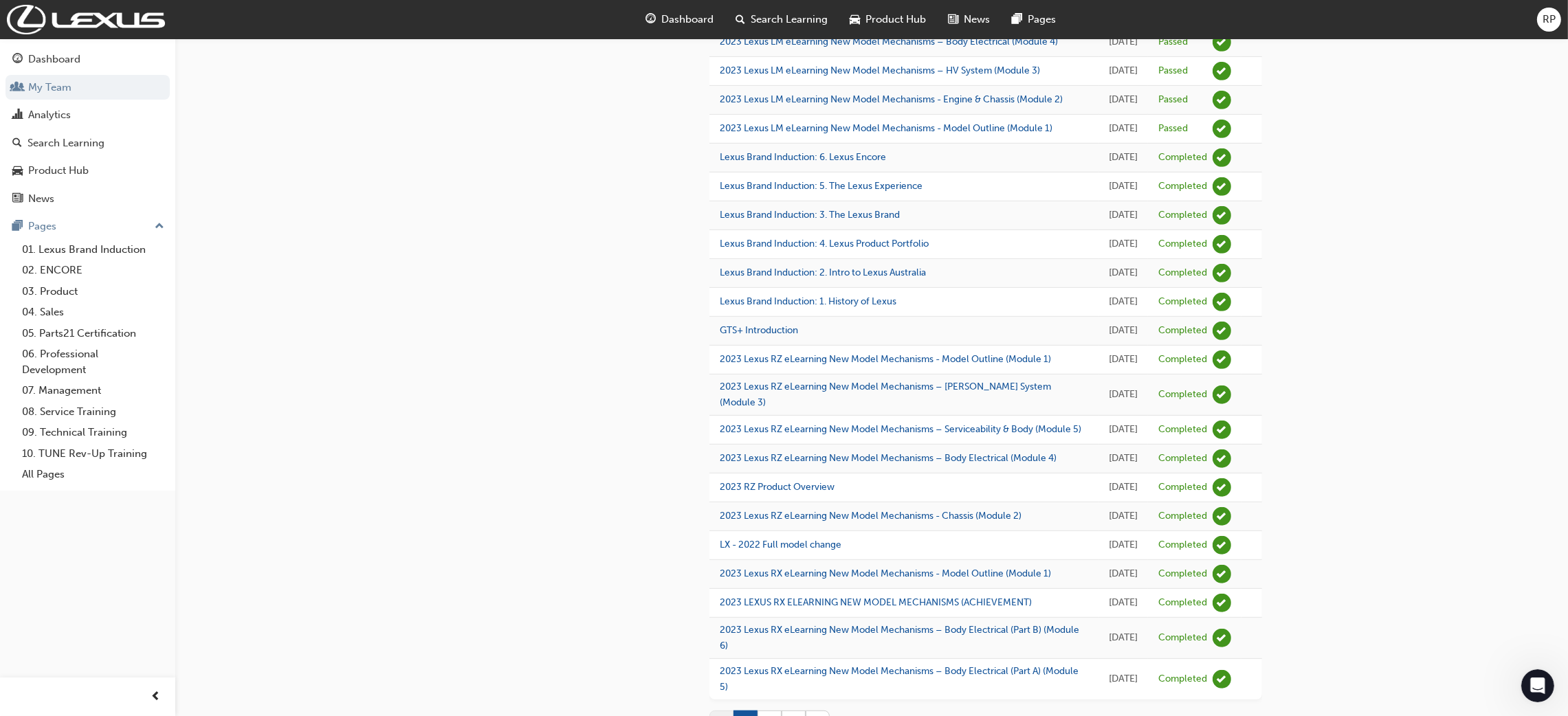
scroll to position [1030, 0]
